Goal: Obtain resource: Obtain resource

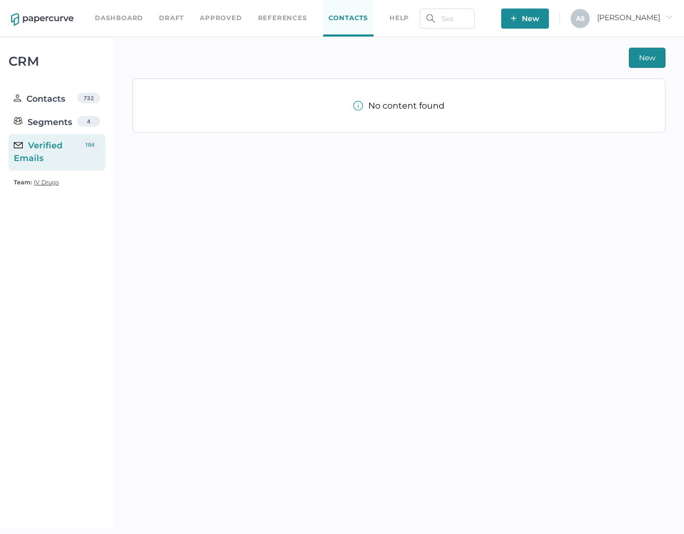
click at [124, 16] on link "Dashboard" at bounding box center [119, 18] width 48 height 12
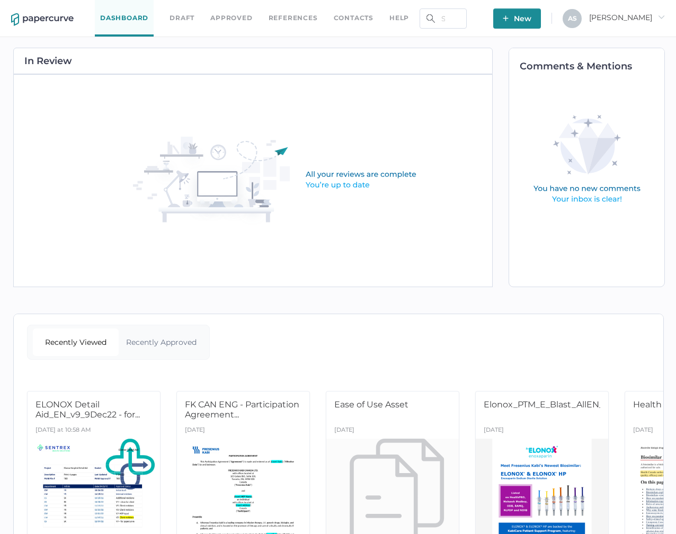
click at [245, 13] on link "Approved" at bounding box center [231, 18] width 42 height 12
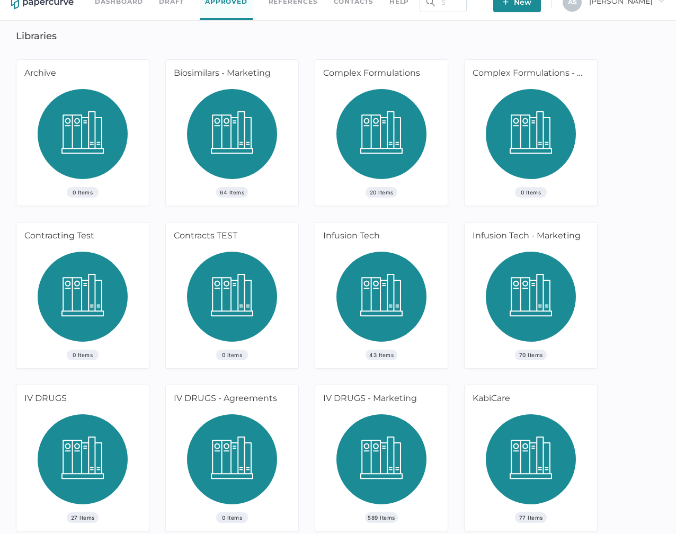
scroll to position [22, 0]
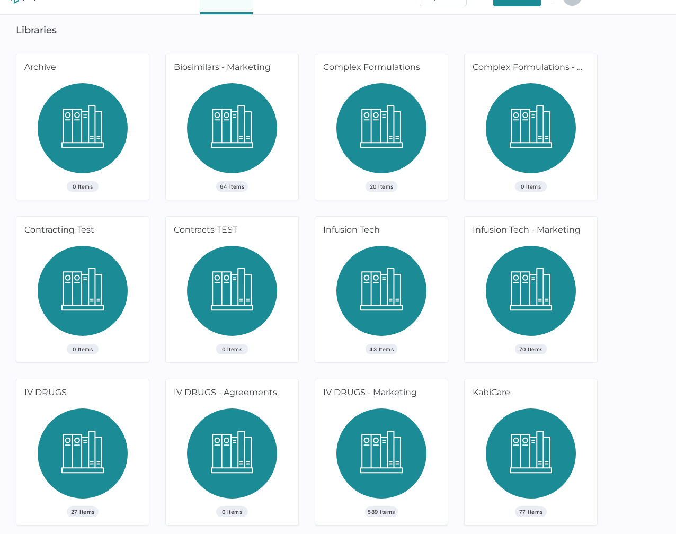
click at [362, 232] on div "Infusion Tech" at bounding box center [379, 231] width 129 height 29
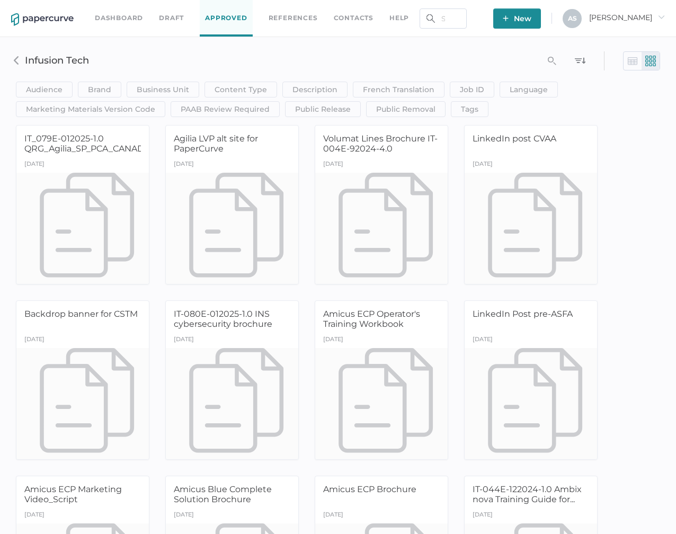
click at [351, 189] on div at bounding box center [381, 228] width 132 height 111
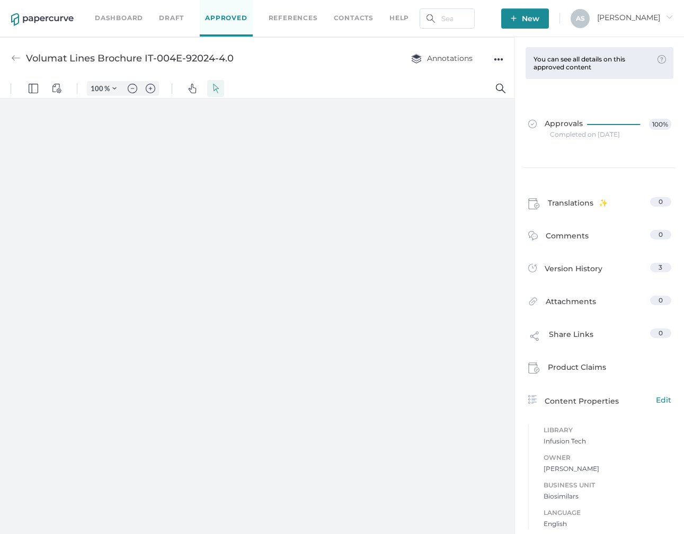
scroll to position [5, 0]
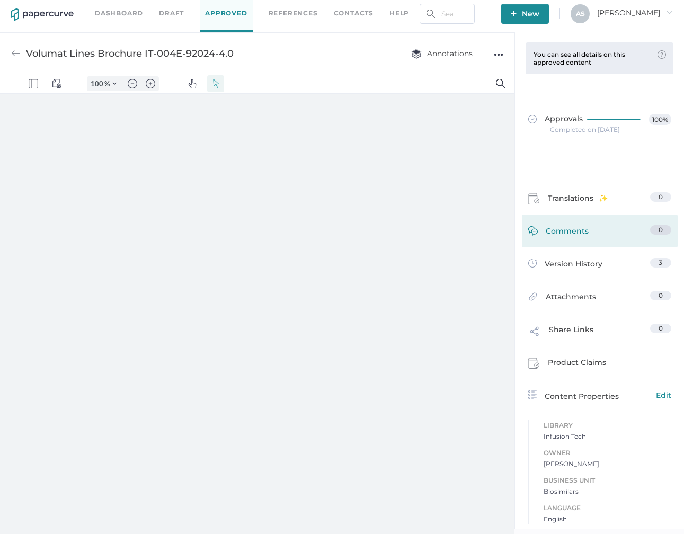
type input "181"
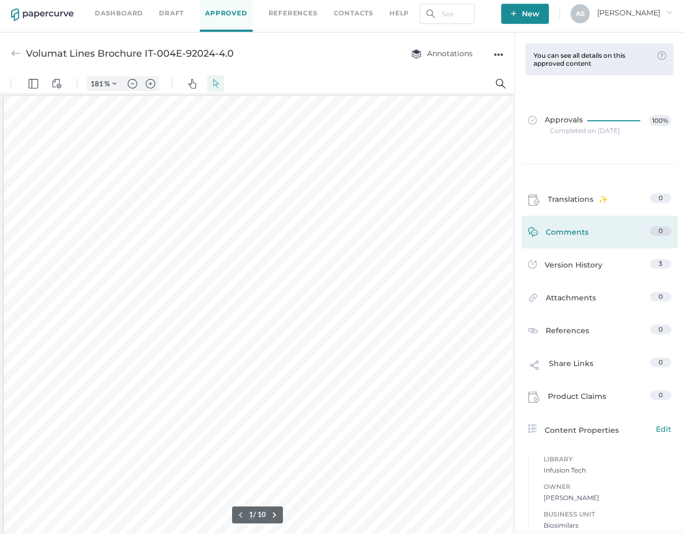
scroll to position [34, 0]
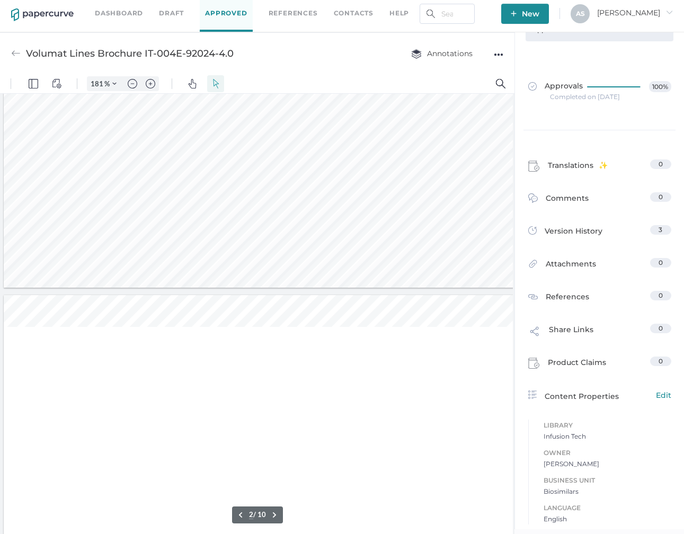
type input "1"
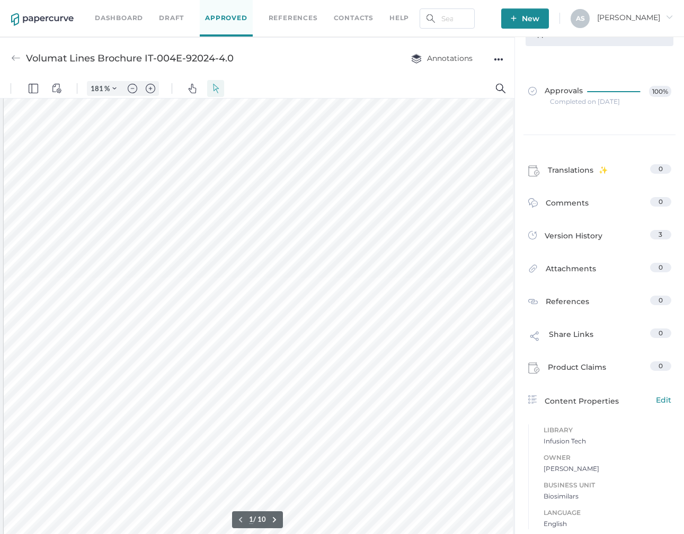
scroll to position [0, 0]
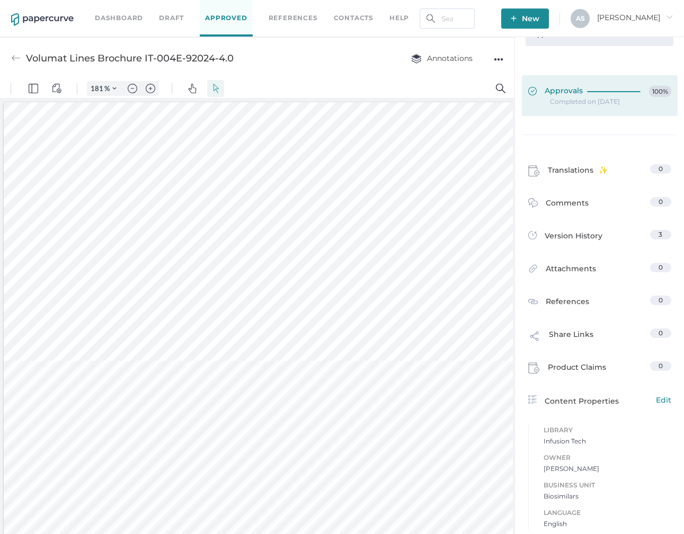
click at [588, 95] on div at bounding box center [616, 92] width 58 height 12
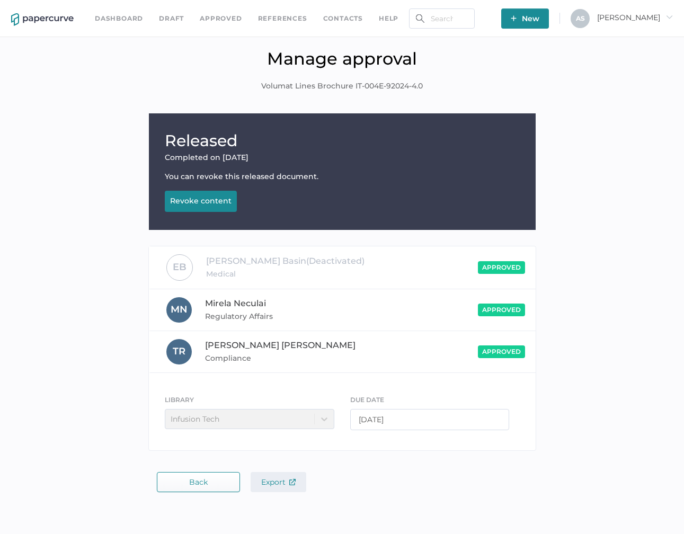
click at [284, 482] on span "Export" at bounding box center [278, 482] width 34 height 10
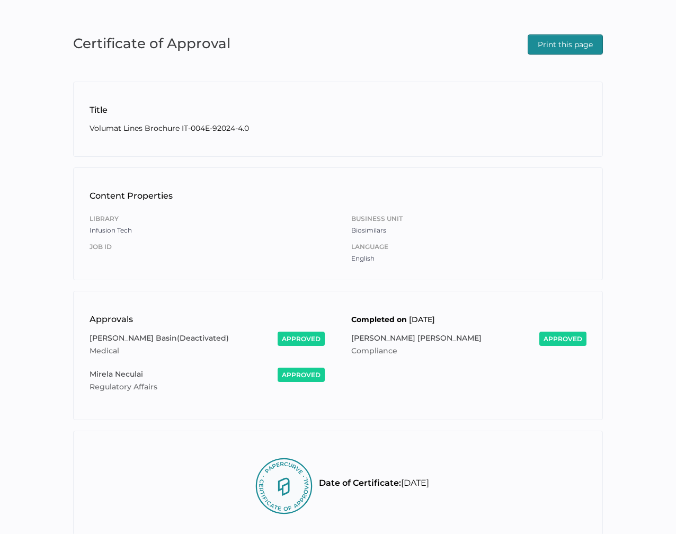
scroll to position [33, 0]
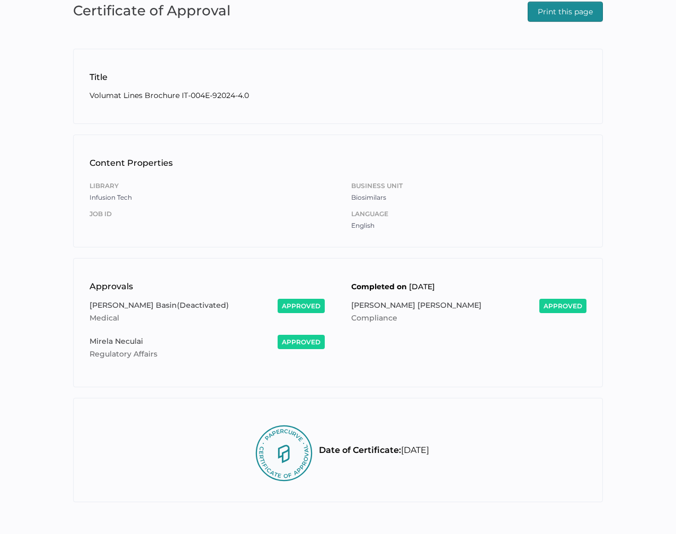
click at [280, 231] on div "Library Infusion Tech Job ID" at bounding box center [207, 203] width 235 height 56
click at [285, 223] on div "Library Infusion Tech Job ID" at bounding box center [207, 203] width 235 height 56
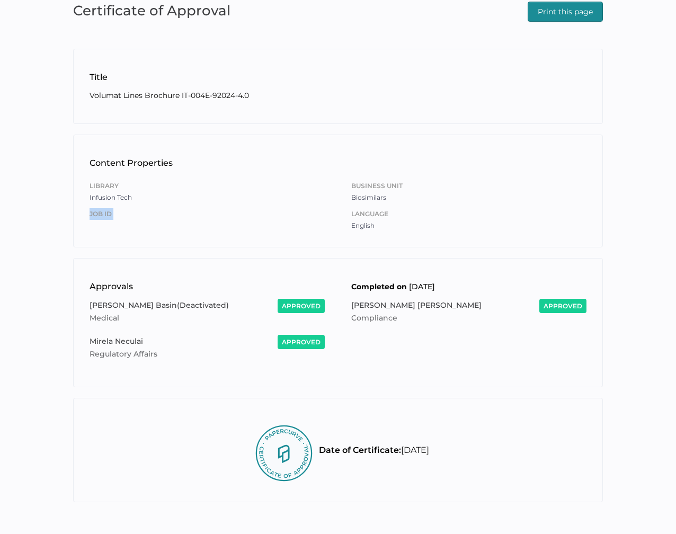
click at [285, 223] on div "Library Infusion Tech Job ID" at bounding box center [207, 203] width 235 height 56
click at [100, 95] on h2 "Volumat Lines Brochure IT-004E-92024-4.0" at bounding box center [338, 96] width 497 height 12
click at [93, 196] on span "Infusion Tech" at bounding box center [111, 197] width 42 height 8
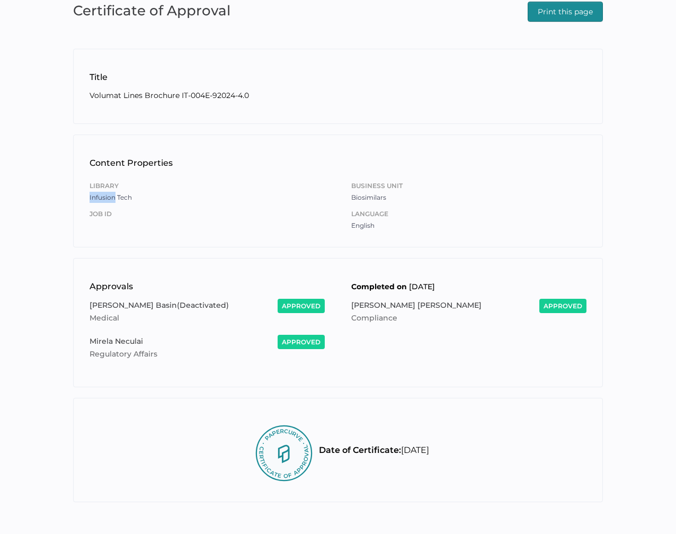
click at [93, 196] on span "Infusion Tech" at bounding box center [111, 197] width 42 height 8
click at [158, 205] on div "Library Infusion Tech Job ID" at bounding box center [207, 203] width 235 height 56
click at [370, 198] on span "Biosimilars" at bounding box center [368, 197] width 35 height 8
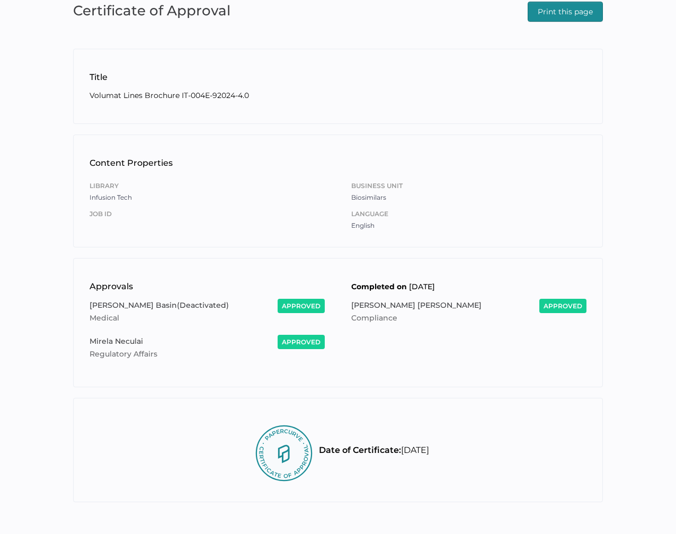
click at [366, 227] on span "English" at bounding box center [362, 225] width 23 height 8
click at [113, 309] on span "Eugene Basin" at bounding box center [133, 305] width 87 height 10
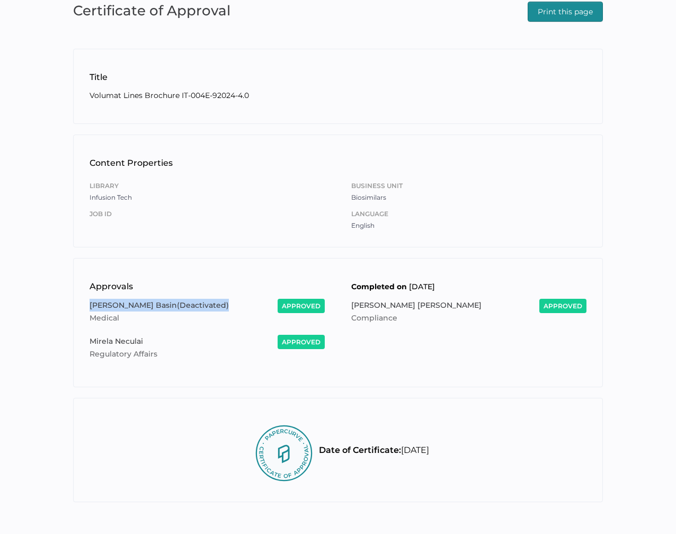
click at [113, 309] on span "Eugene Basin" at bounding box center [133, 305] width 87 height 10
click at [118, 341] on span "Mirela Neculai" at bounding box center [117, 341] width 54 height 10
click at [129, 356] on span "Regulatory Affairs" at bounding box center [125, 354] width 70 height 10
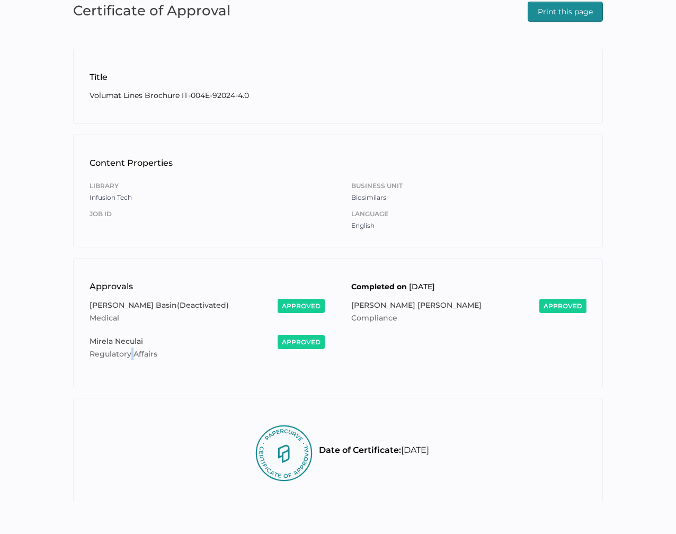
click at [129, 356] on span "Regulatory Affairs" at bounding box center [125, 354] width 70 height 10
click at [164, 306] on span "Eugene Basin (Deactivated)" at bounding box center [176, 305] width 172 height 13
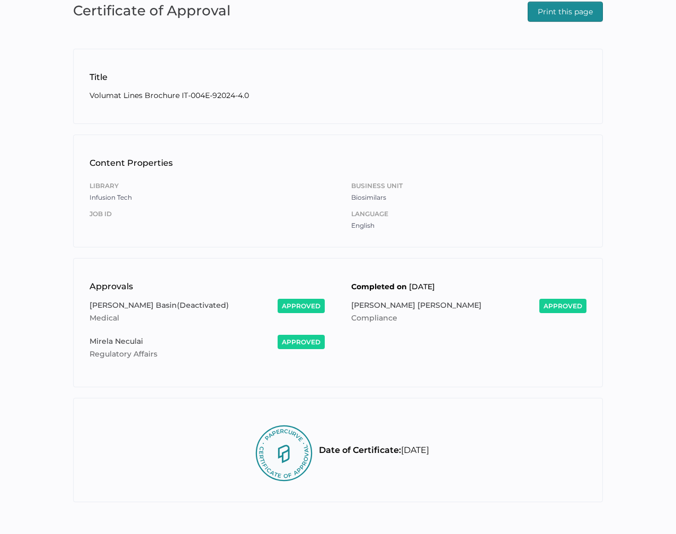
click at [379, 320] on span "Compliance" at bounding box center [375, 318] width 48 height 10
click at [384, 287] on b "Completed on" at bounding box center [379, 287] width 56 height 10
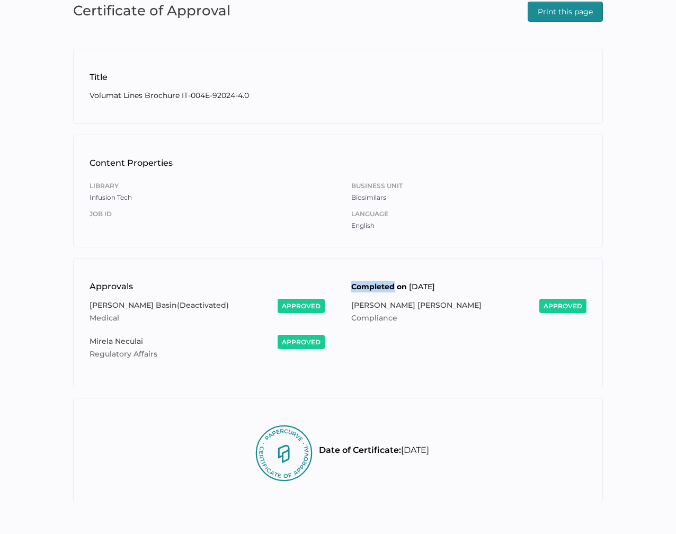
click at [384, 287] on b "Completed on" at bounding box center [379, 287] width 56 height 10
click at [287, 175] on div "Library Infusion Tech Job ID" at bounding box center [207, 203] width 235 height 56
click at [339, 282] on div "Completed on Jun 9, 2025" at bounding box center [462, 286] width 249 height 24
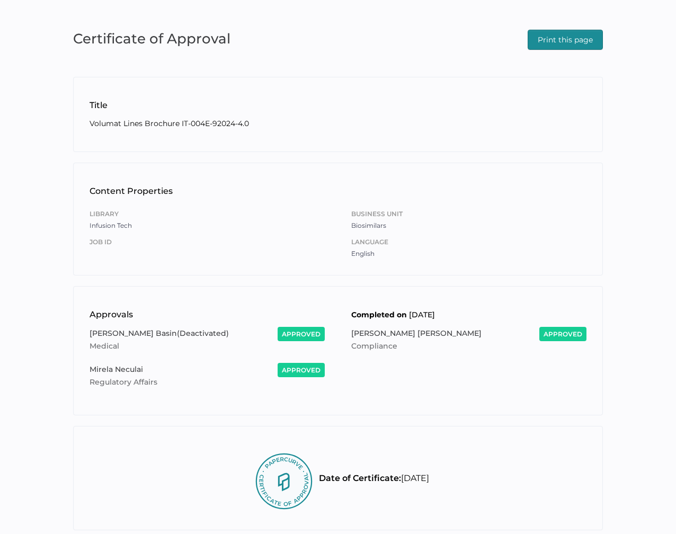
scroll to position [0, 0]
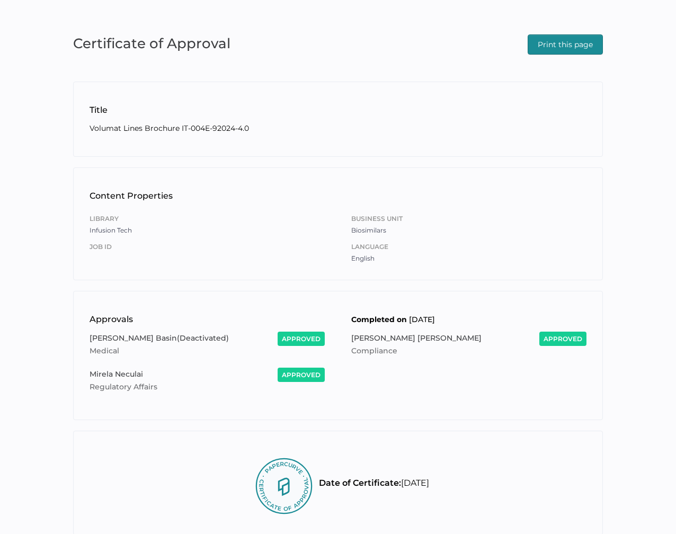
click at [267, 112] on h1 "Title" at bounding box center [338, 110] width 497 height 13
click at [228, 135] on div "Title Volumat Lines Brochure IT-004E-92024-4.0" at bounding box center [338, 119] width 530 height 75
click at [229, 282] on div "Certificate of Approval Print this page Title Volumat Lines Brochure IT-004E-92…" at bounding box center [338, 283] width 676 height 567
click at [335, 282] on div "Certificate of Approval Print this page Title Volumat Lines Brochure IT-004E-92…" at bounding box center [338, 283] width 676 height 567
click at [338, 216] on div "Library Infusion Tech Job ID Business Unit Biosimilars Language English" at bounding box center [338, 236] width 497 height 56
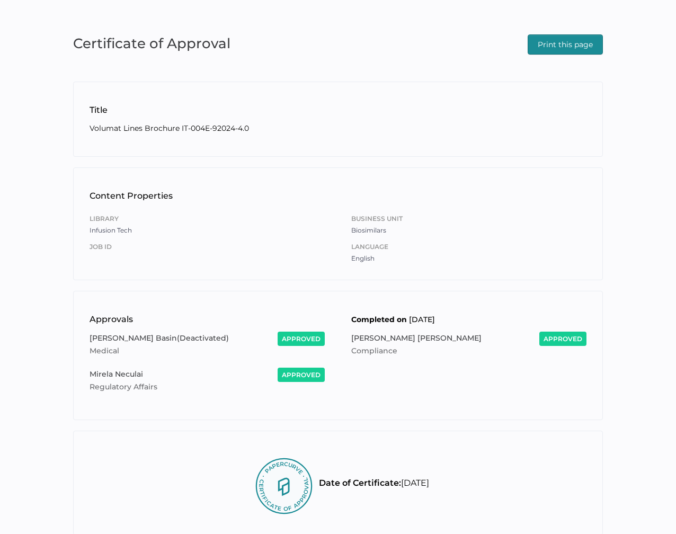
scroll to position [33, 0]
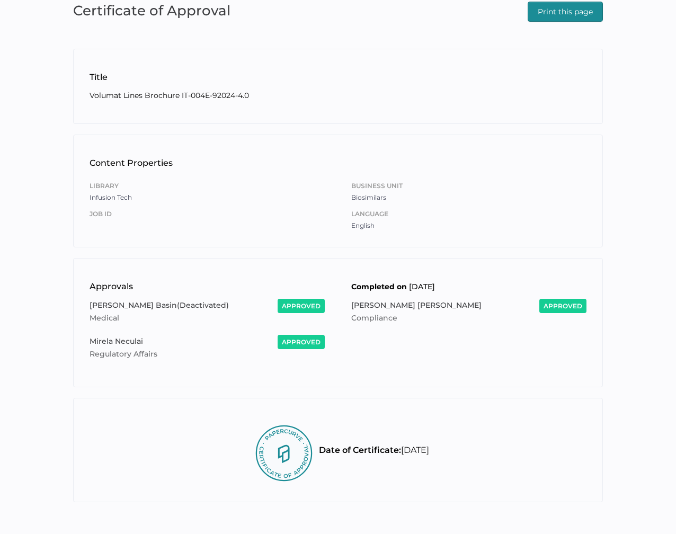
click at [329, 125] on div "Certificate of Approval Print this page Title Volumat Lines Brochure IT-004E-92…" at bounding box center [338, 250] width 676 height 567
click at [339, 284] on div "Completed on Jun 9, 2025" at bounding box center [462, 286] width 249 height 24
click at [336, 302] on div "Eugene Basin (Deactivated) Medical approved Mirela Neculai Regulatory Affairs a…" at bounding box center [338, 335] width 497 height 72
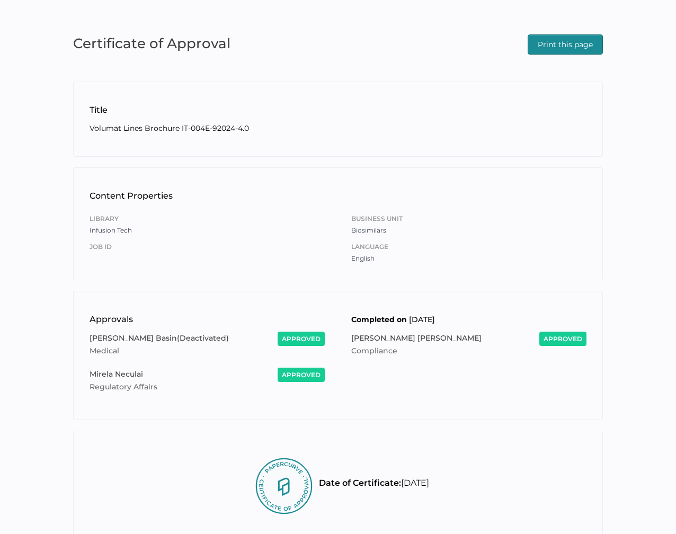
click at [325, 39] on div "Certificate of Approval Print this page" at bounding box center [338, 43] width 530 height 23
click at [329, 191] on h1 "Content Properties" at bounding box center [338, 196] width 497 height 13
click at [330, 190] on h1 "Content Properties" at bounding box center [338, 196] width 497 height 13
